Goal: Answer question/provide support

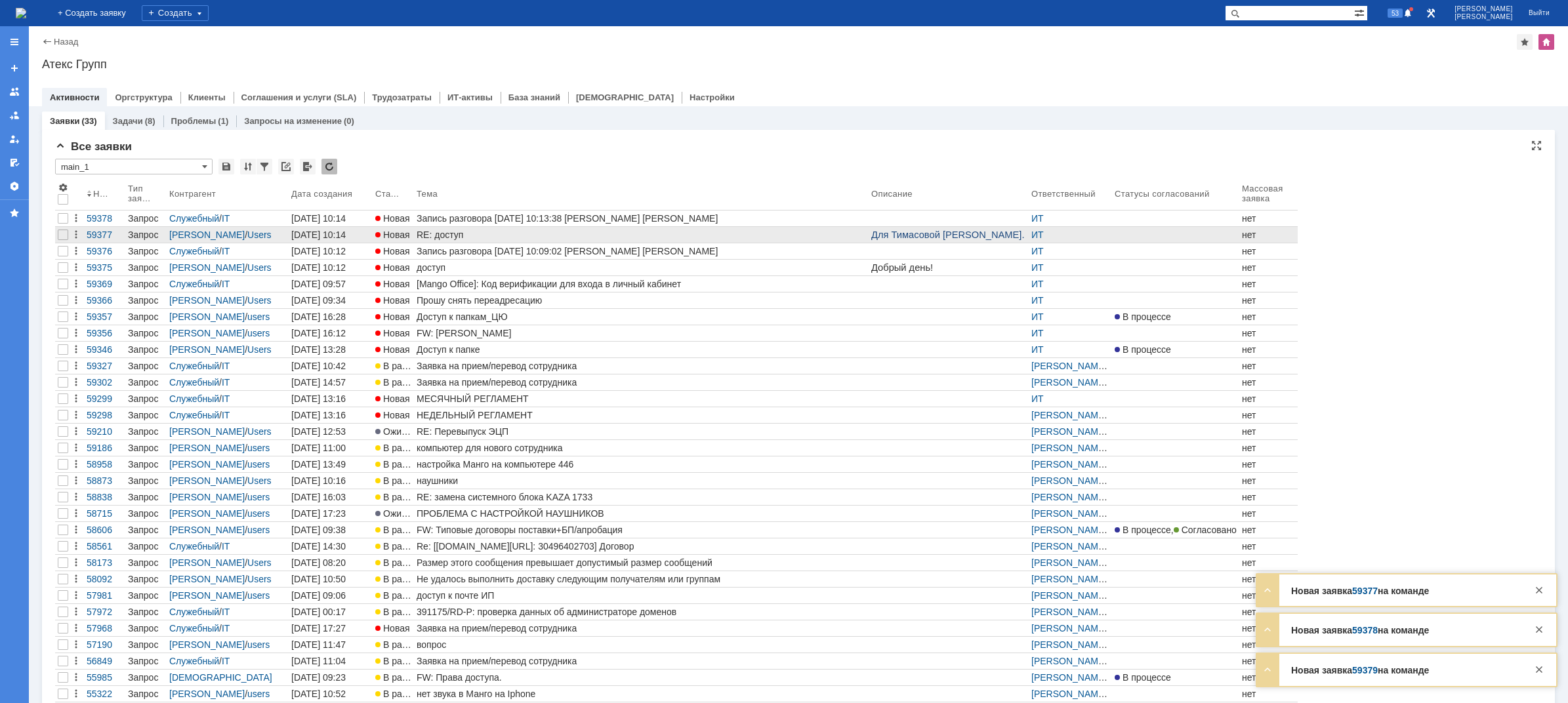
click at [458, 232] on div "RE: доступ" at bounding box center [642, 235] width 450 height 10
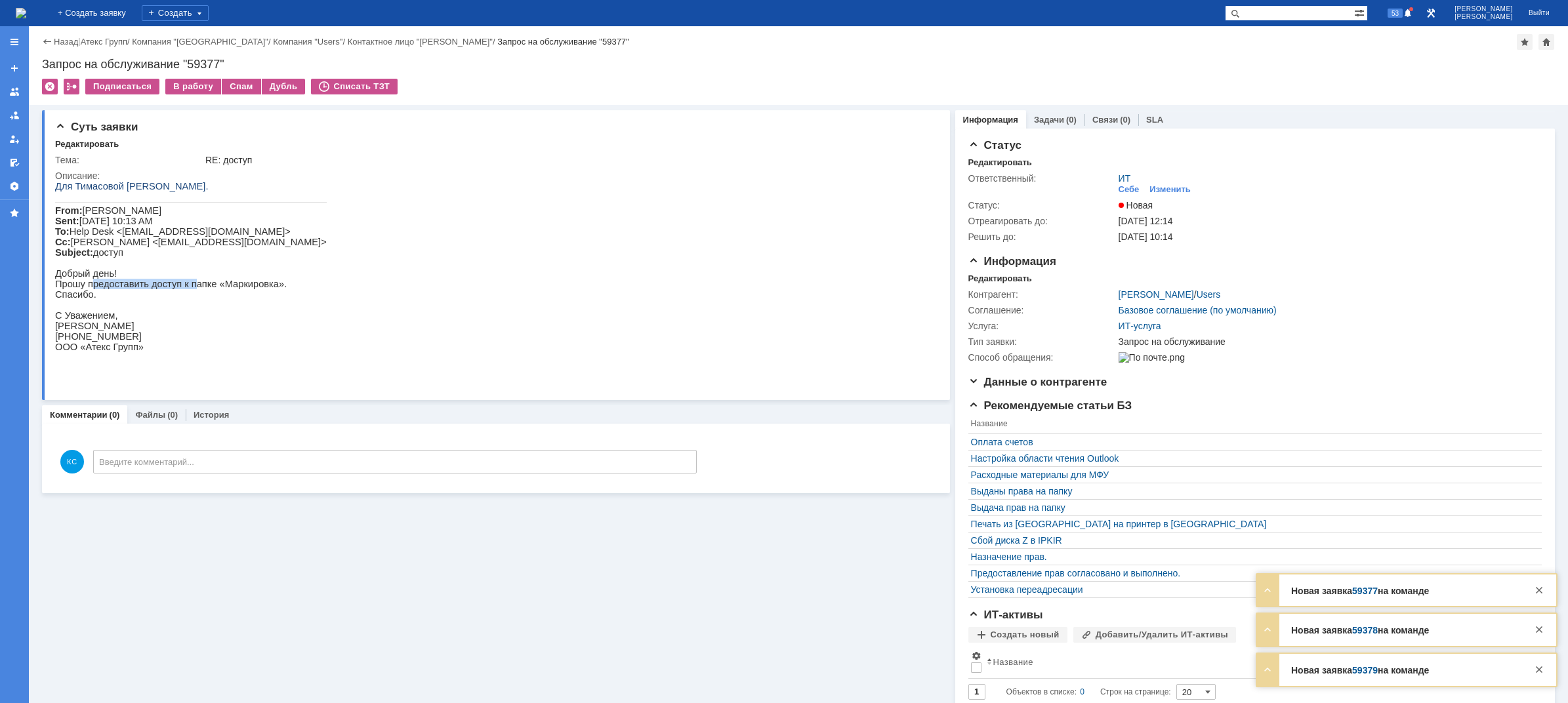
drag, startPoint x: 91, startPoint y: 299, endPoint x: 191, endPoint y: 297, distance: 100.0
click at [191, 289] on p "Прошу предоставить доступ к папке «Маркировка»." at bounding box center [191, 283] width 272 height 10
drag, startPoint x: 225, startPoint y: 297, endPoint x: 244, endPoint y: 299, distance: 19.1
click at [244, 289] on p "Прошу предоставить доступ к папке «Маркировка»." at bounding box center [191, 283] width 272 height 10
drag, startPoint x: 96, startPoint y: 308, endPoint x: 126, endPoint y: 304, distance: 30.3
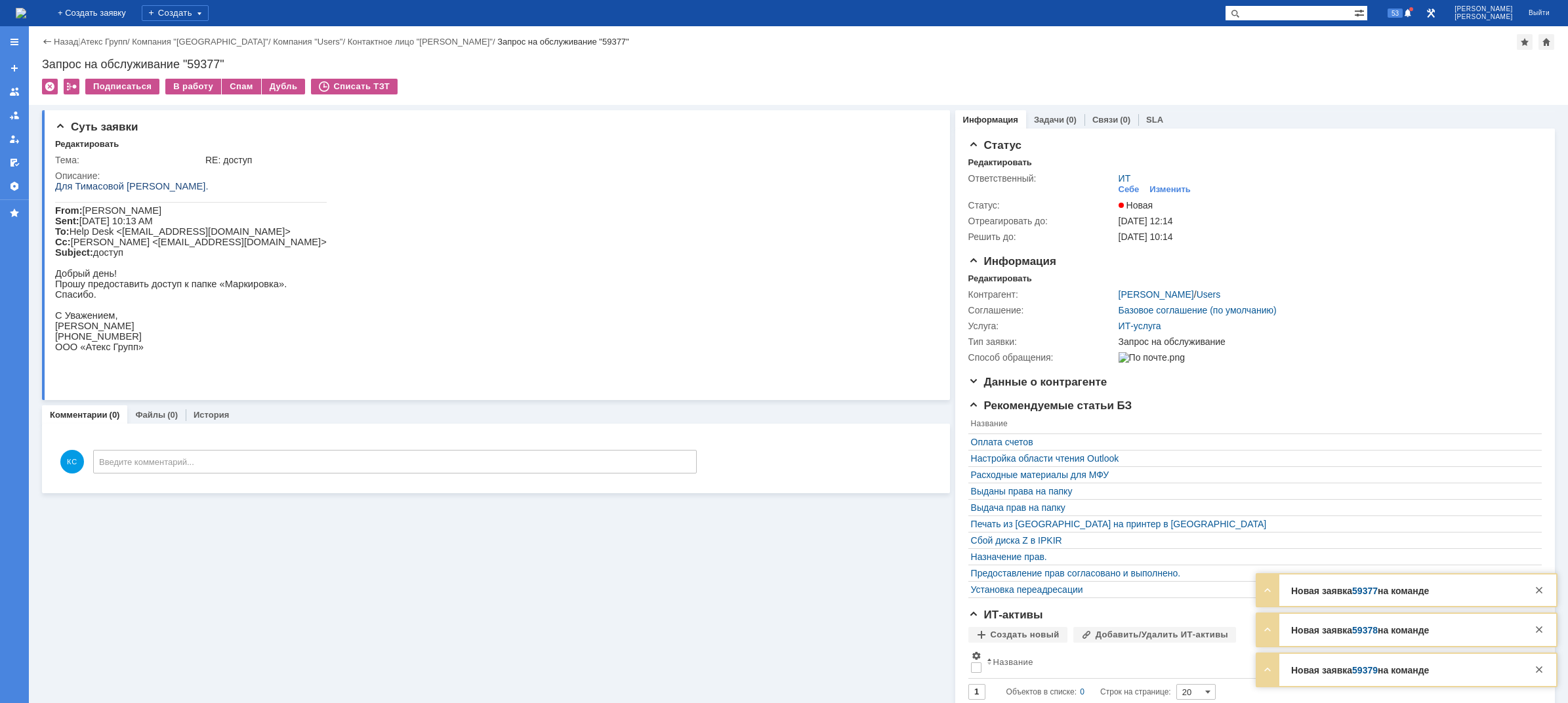
click at [109, 299] on p "Спасибо." at bounding box center [191, 294] width 272 height 10
click at [150, 289] on p "Прошу предоставить доступ к папке «Маркировка»." at bounding box center [191, 283] width 272 height 10
click at [27, 8] on img at bounding box center [21, 13] width 10 height 10
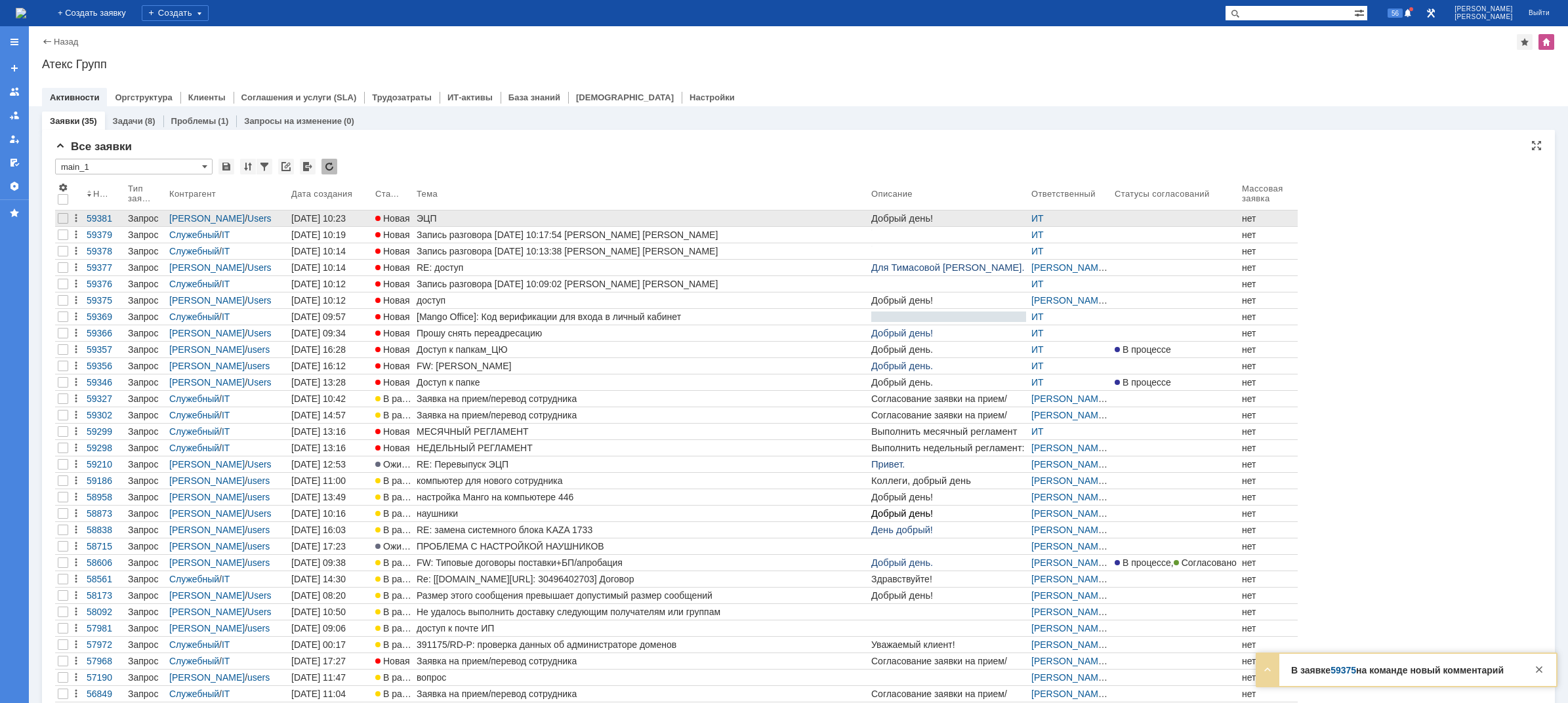
click at [431, 213] on div "ЭЦП" at bounding box center [642, 218] width 450 height 10
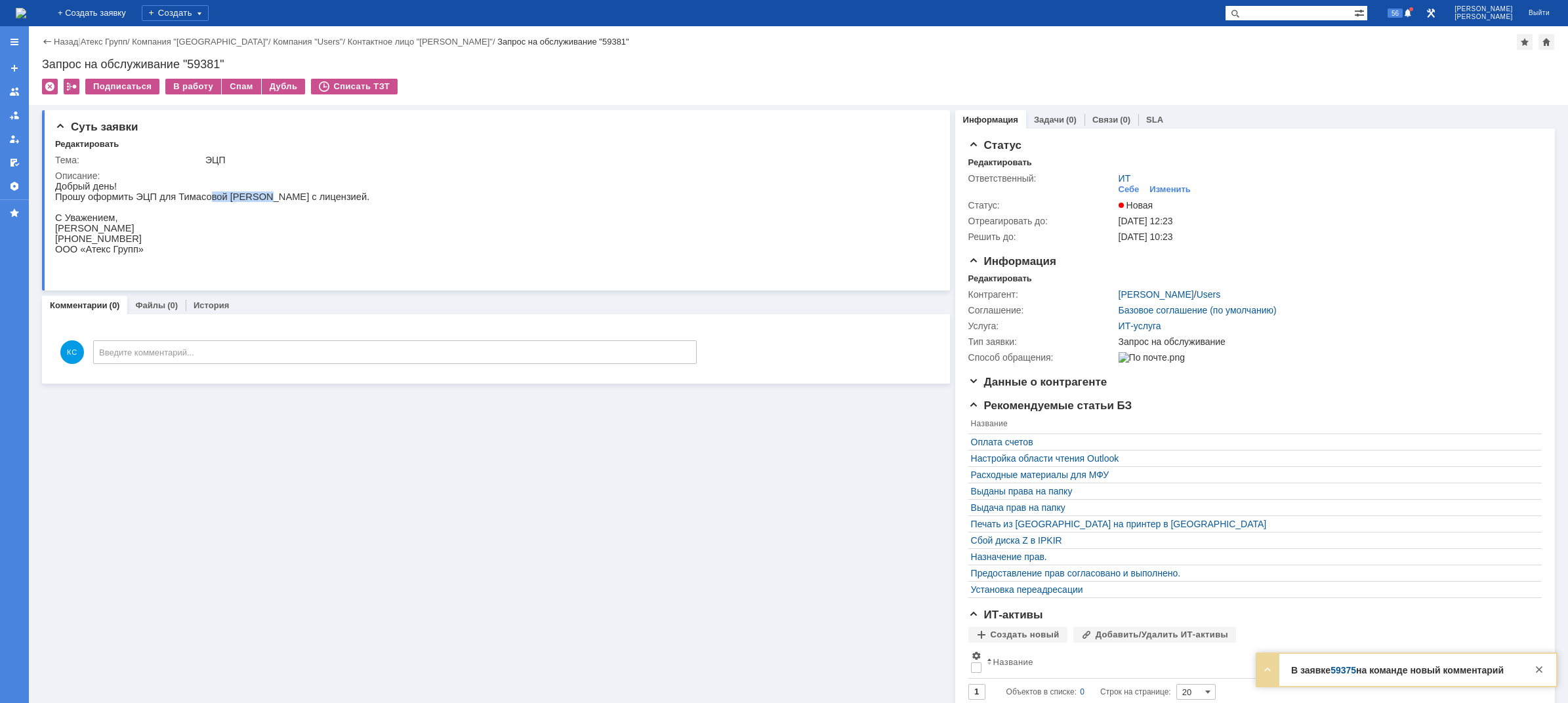
drag, startPoint x: 195, startPoint y: 198, endPoint x: 244, endPoint y: 195, distance: 49.1
click at [244, 195] on p "Прошу оформить ЭЦП для Тимасовой [PERSON_NAME] с лицензией." at bounding box center [212, 196] width 314 height 10
click at [254, 195] on p "Прошу оформить ЭЦП для Тимасовой [PERSON_NAME] с лицензией." at bounding box center [212, 196] width 314 height 10
click at [27, 13] on img at bounding box center [21, 13] width 10 height 10
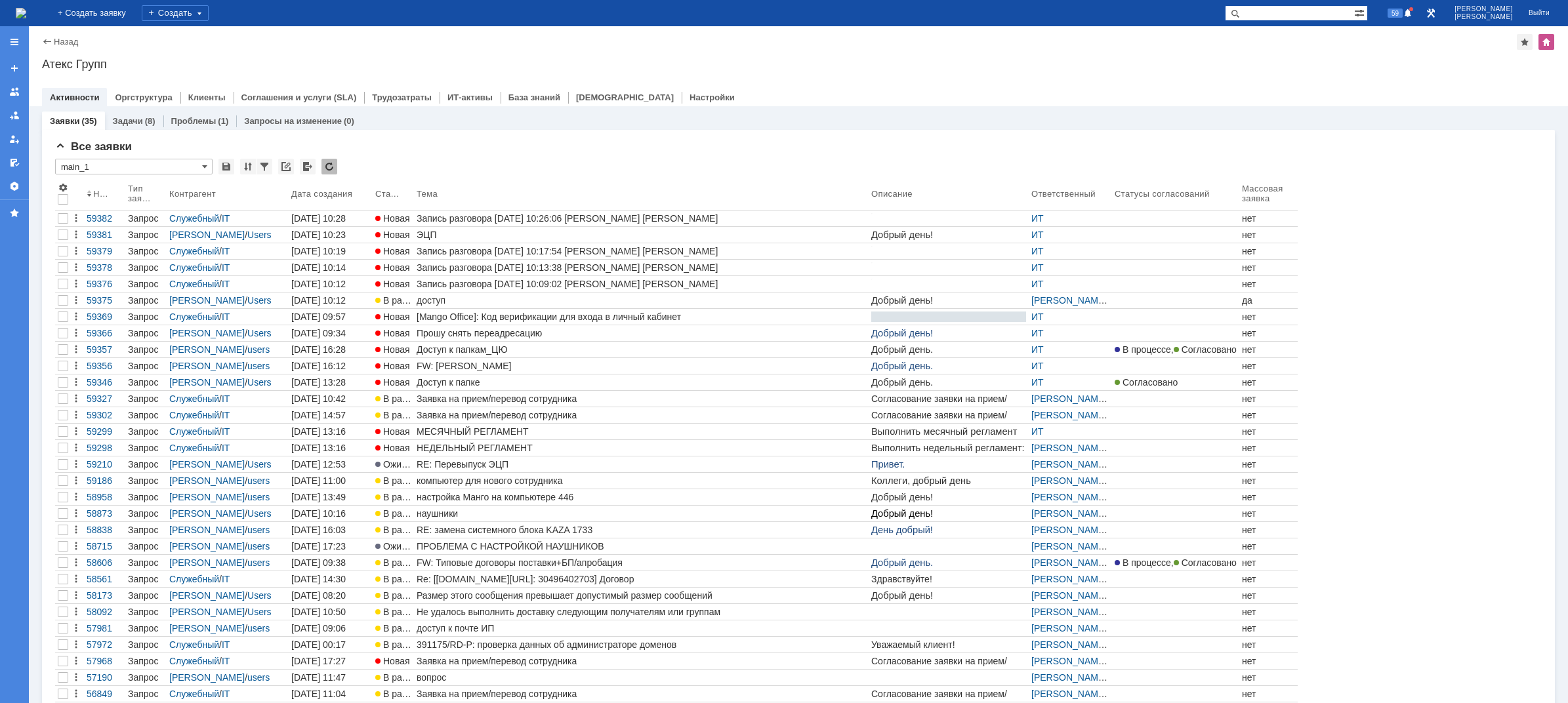
click at [524, 480] on div "компьютер для нового сотрудника" at bounding box center [642, 480] width 450 height 10
